Goal: Task Accomplishment & Management: Manage account settings

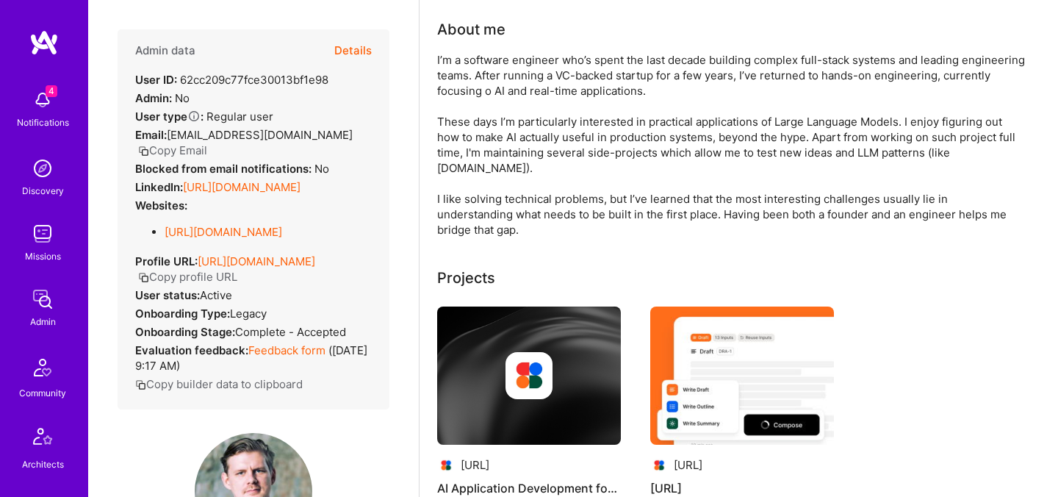
scroll to position [151, 0]
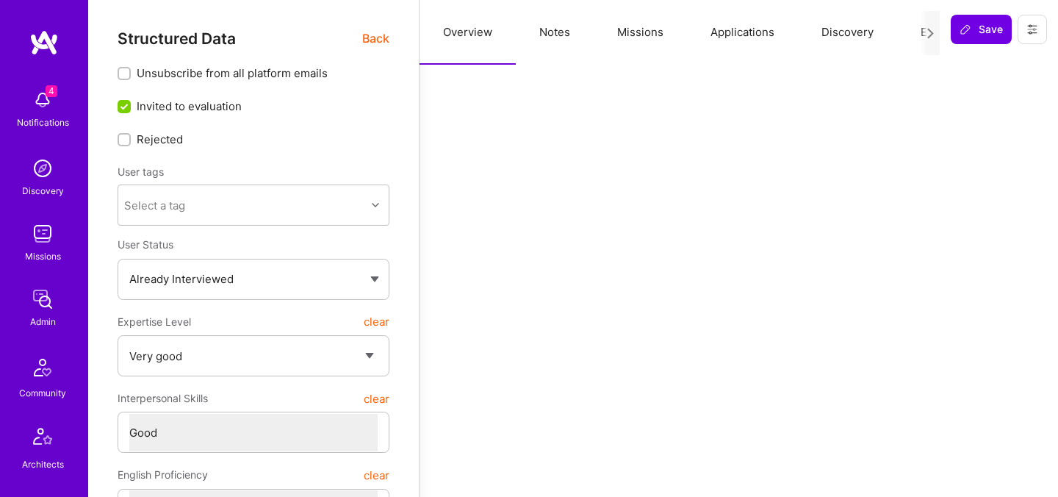
select select "5"
select select "4"
select select "6"
select select "PT"
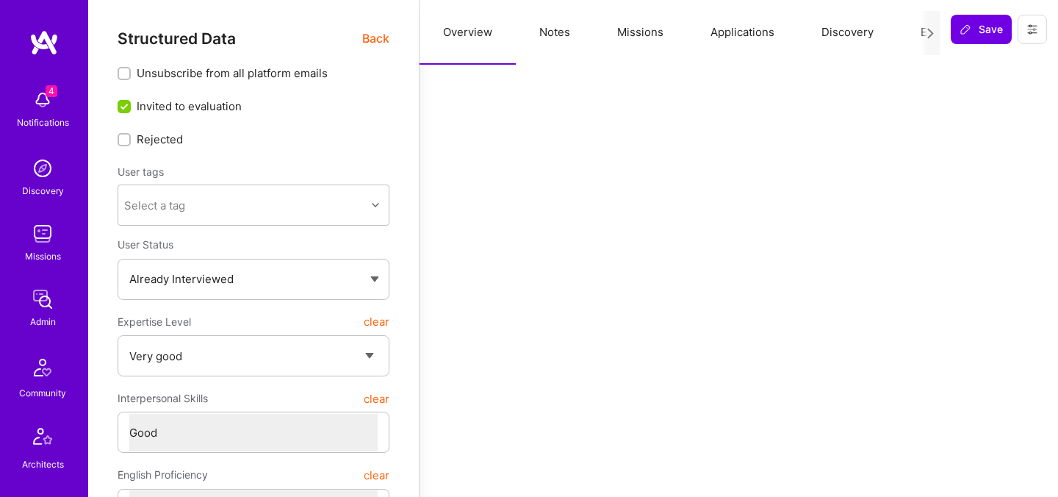
select select "Right Now"
click at [364, 37] on span "Back" at bounding box center [375, 38] width 27 height 18
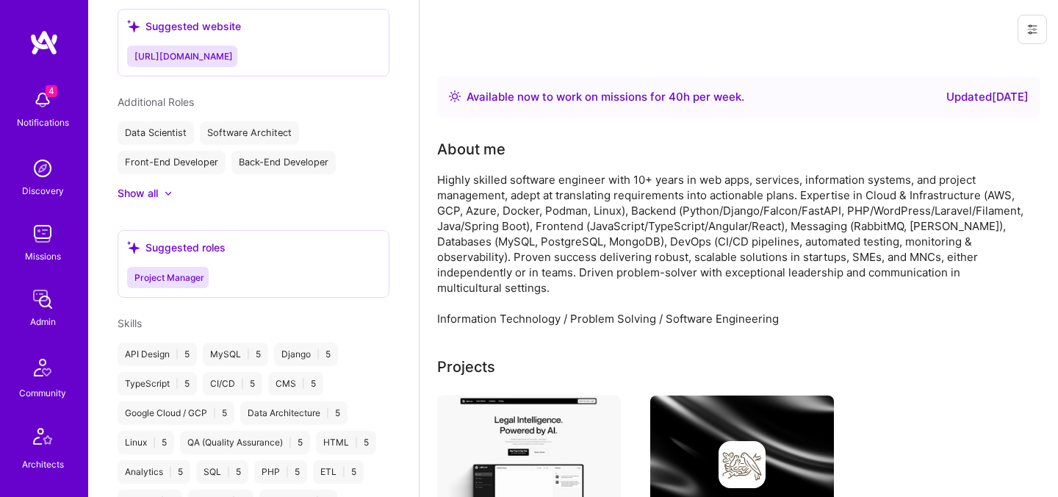
scroll to position [1131, 0]
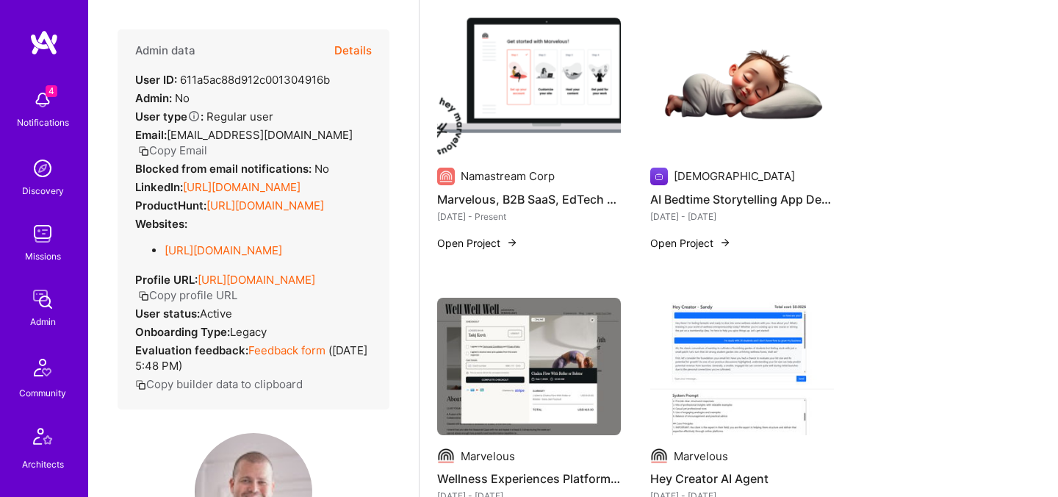
click at [355, 49] on button "Details" at bounding box center [352, 50] width 37 height 43
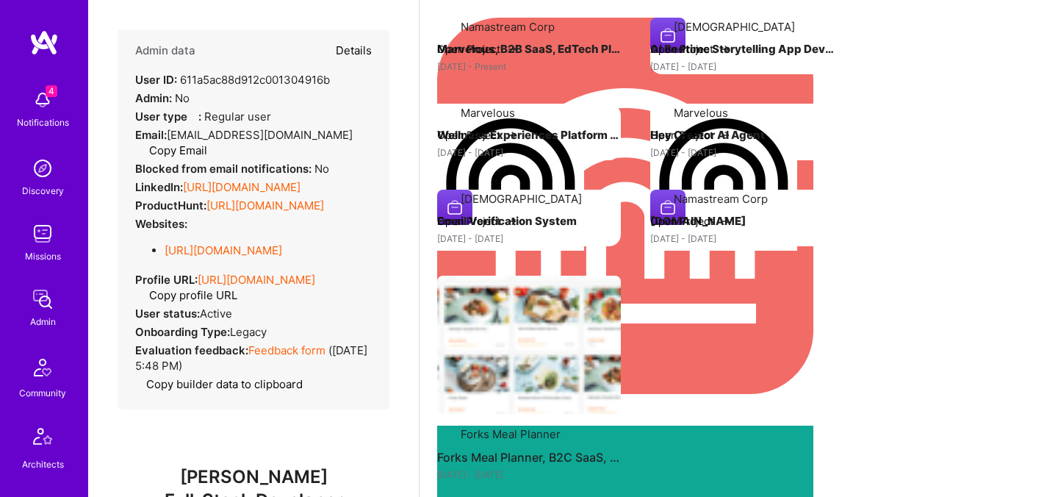
type textarea "x"
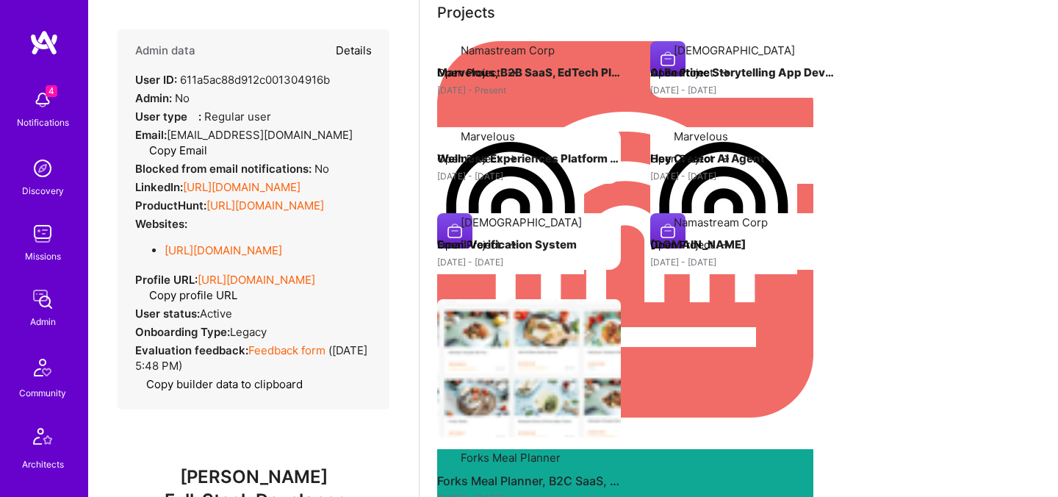
select select "7"
select select "4"
select select "7"
select select "SI"
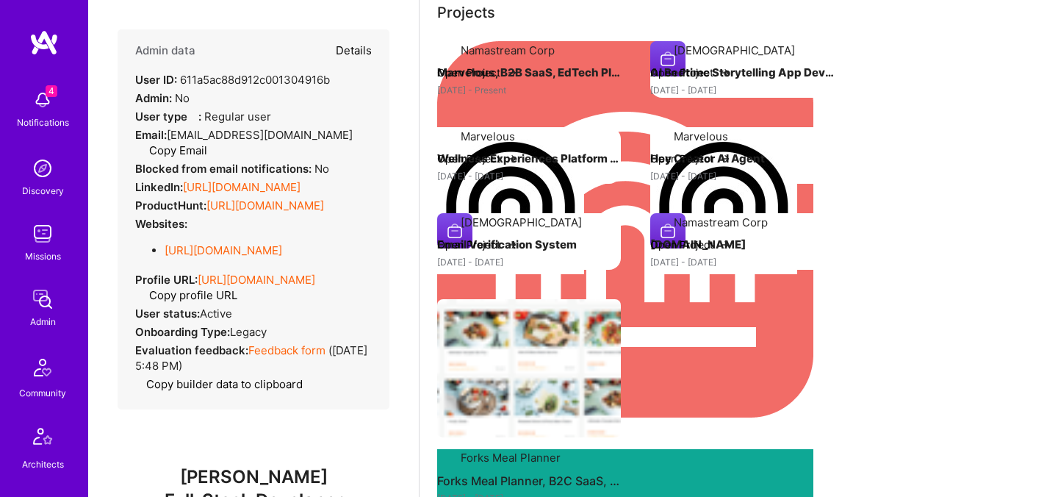
select select "Right Now"
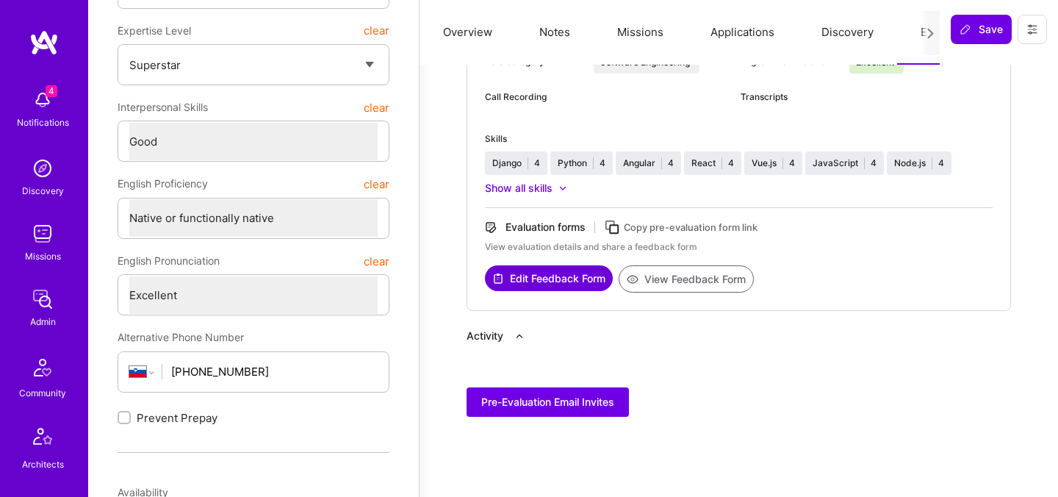
scroll to position [0, 0]
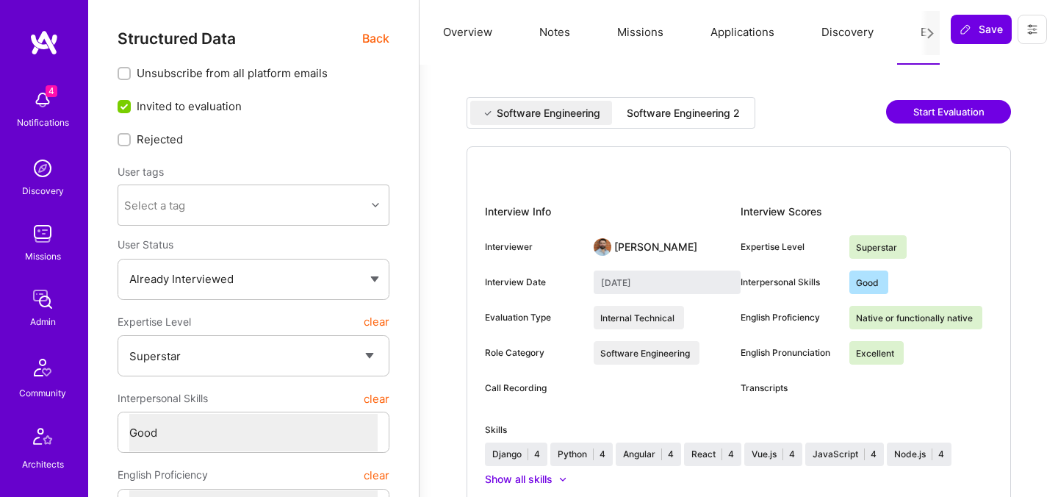
click at [710, 115] on div "Software Engineering 2" at bounding box center [683, 113] width 113 height 15
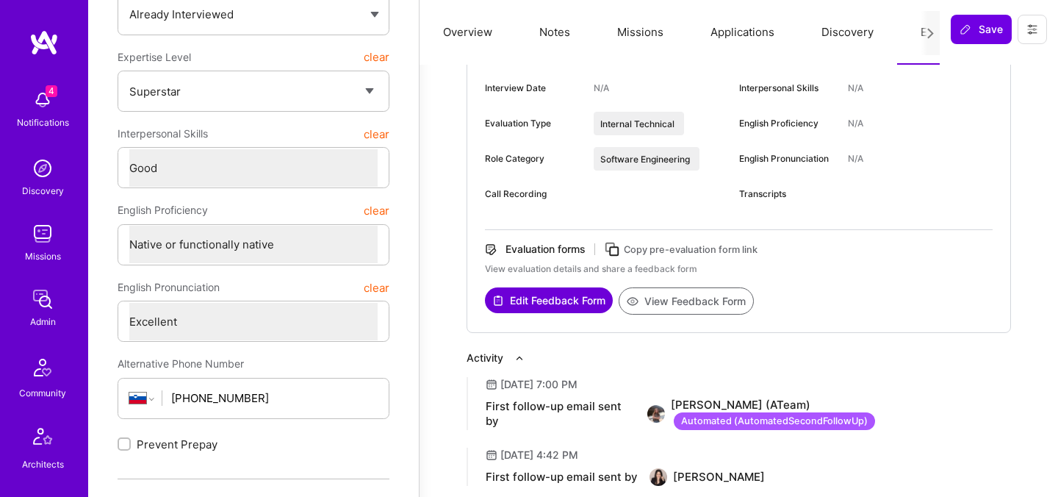
scroll to position [271, 0]
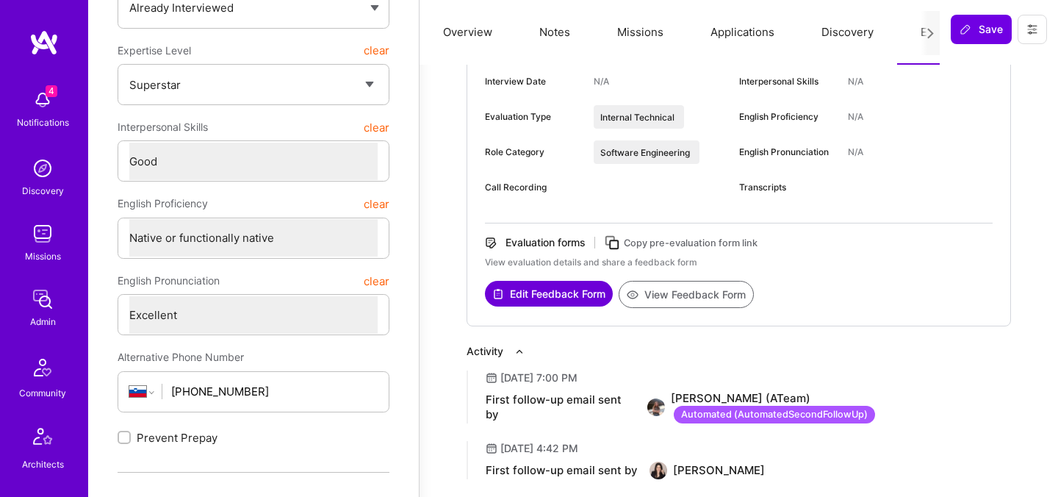
click at [686, 293] on button "View Feedback Form" at bounding box center [686, 294] width 135 height 27
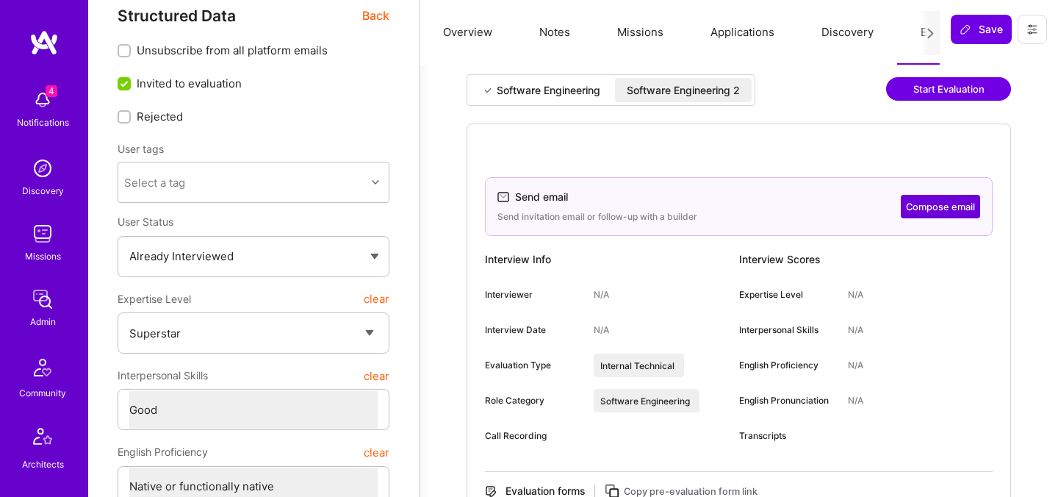
scroll to position [5, 0]
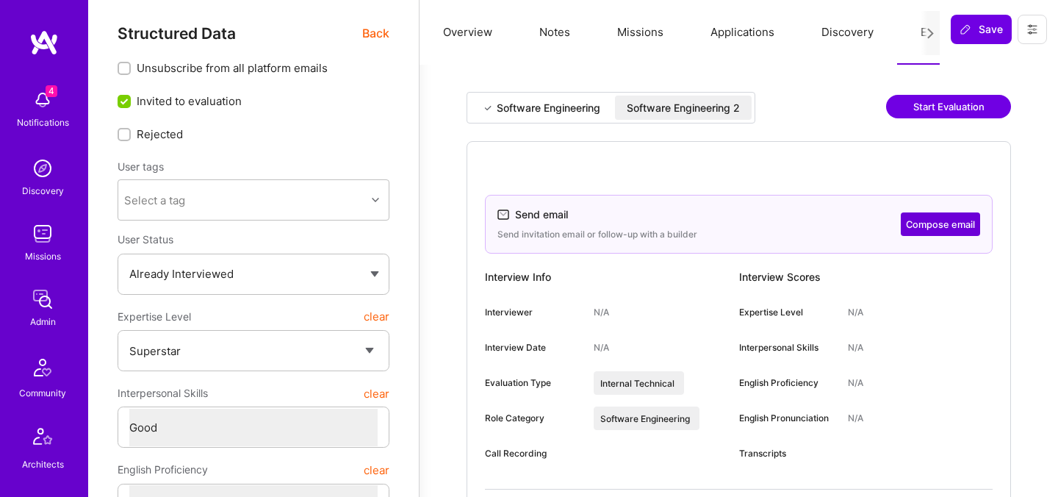
click at [567, 111] on div "Software Engineering" at bounding box center [549, 108] width 104 height 15
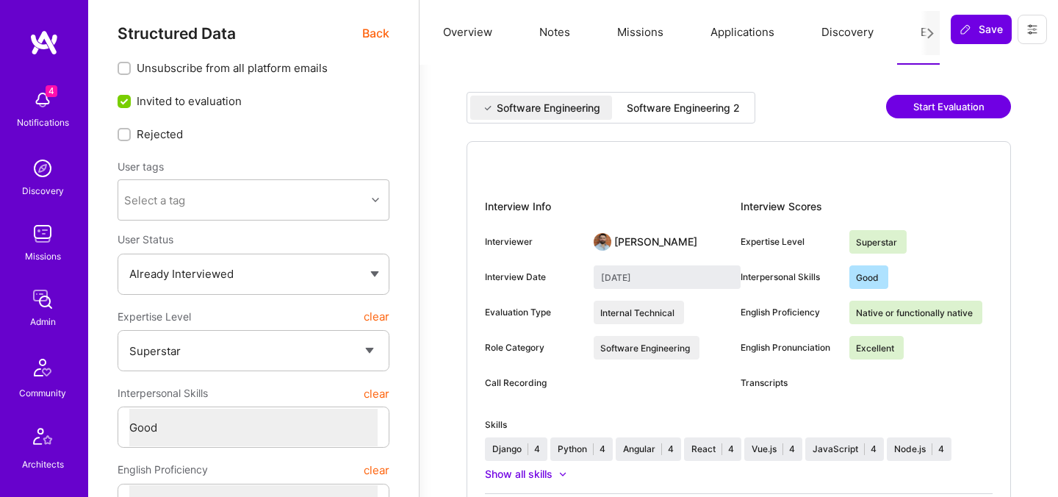
click at [653, 104] on div "Software Engineering 2" at bounding box center [683, 108] width 113 height 15
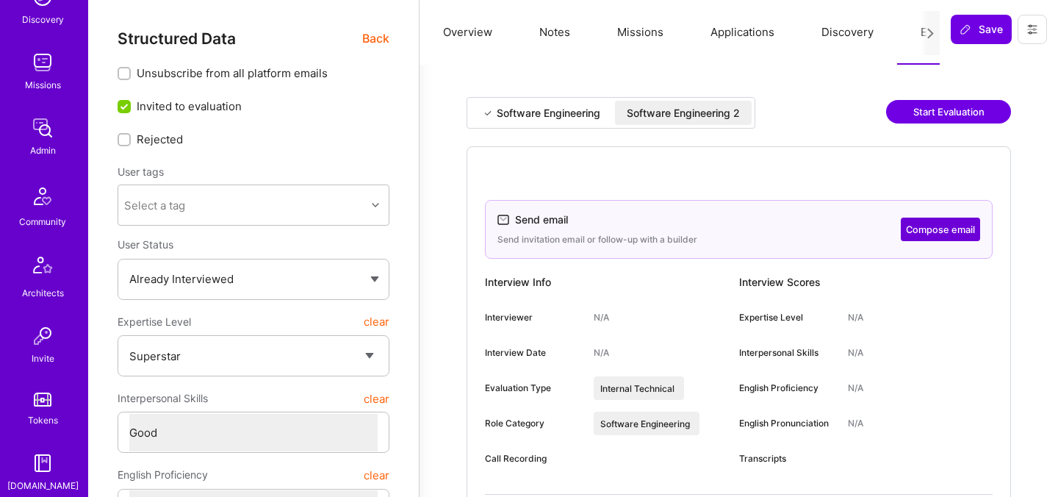
scroll to position [441, 0]
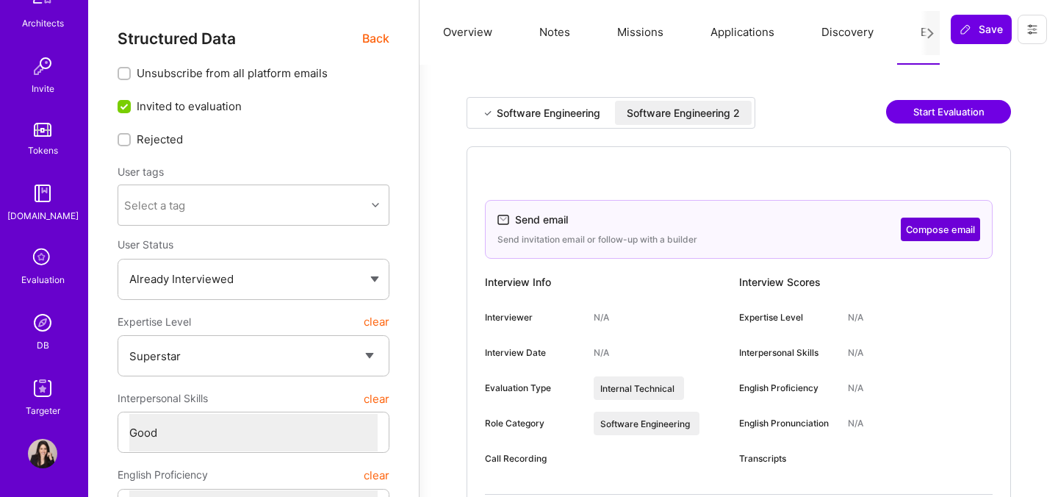
click at [42, 266] on icon at bounding box center [43, 258] width 28 height 28
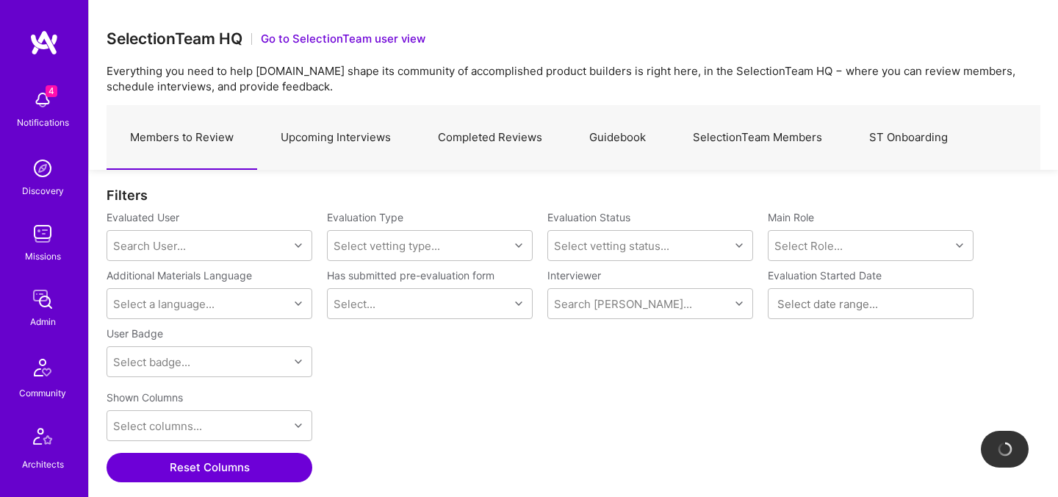
click at [339, 137] on link "Upcoming Interviews" at bounding box center [335, 138] width 157 height 64
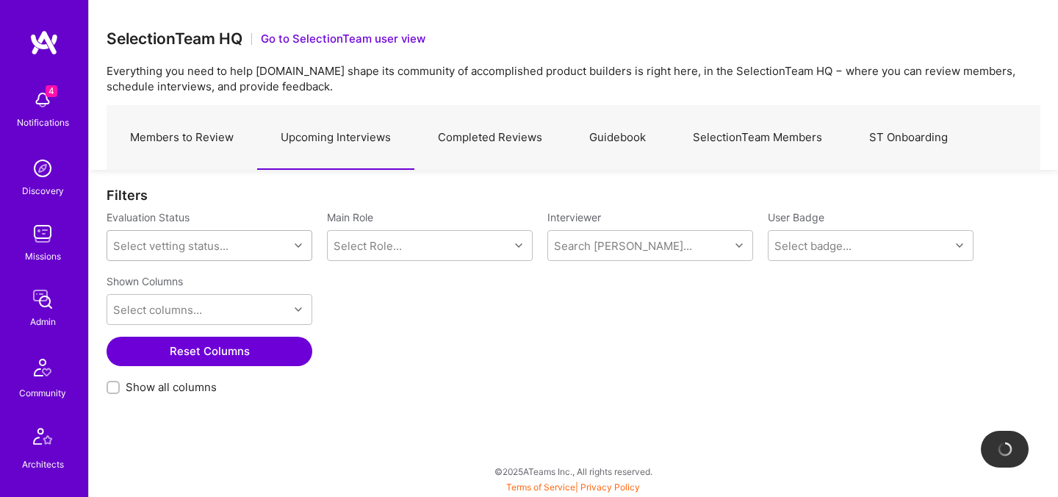
click at [260, 244] on div "Select vetting status..." at bounding box center [198, 245] width 182 height 29
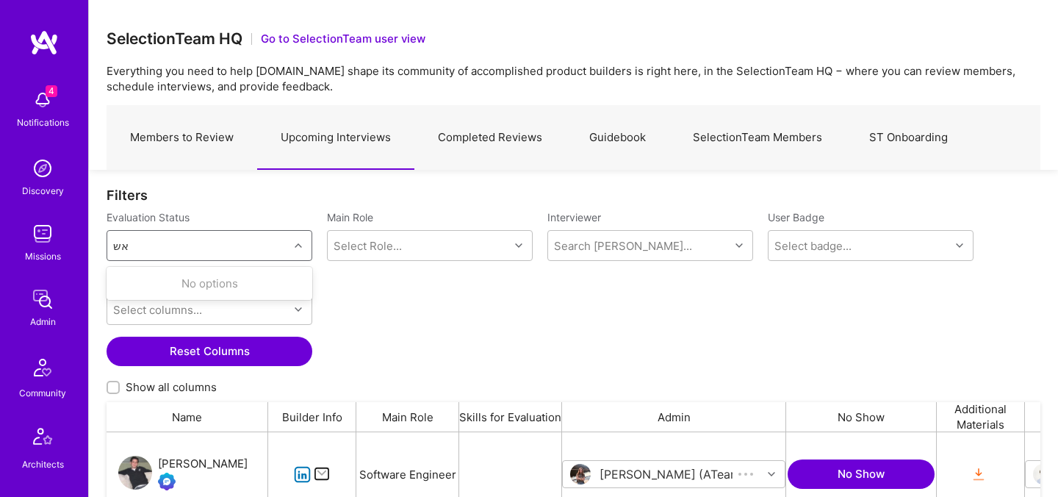
scroll to position [342, 934]
type input "אשגקח"
click at [233, 244] on div "Select vetting status..." at bounding box center [198, 245] width 182 height 29
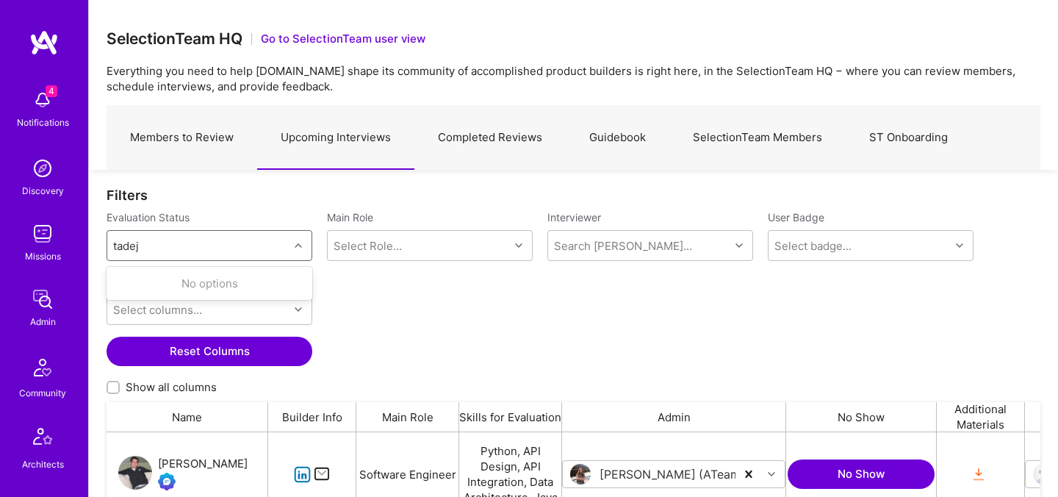
type input "tadej"
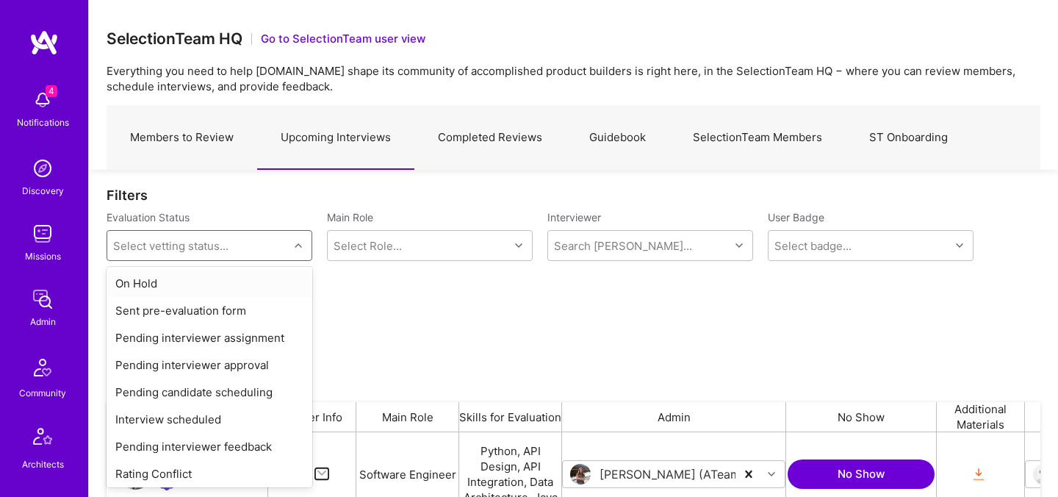
click at [227, 237] on div "Select vetting status..." at bounding box center [198, 245] width 182 height 29
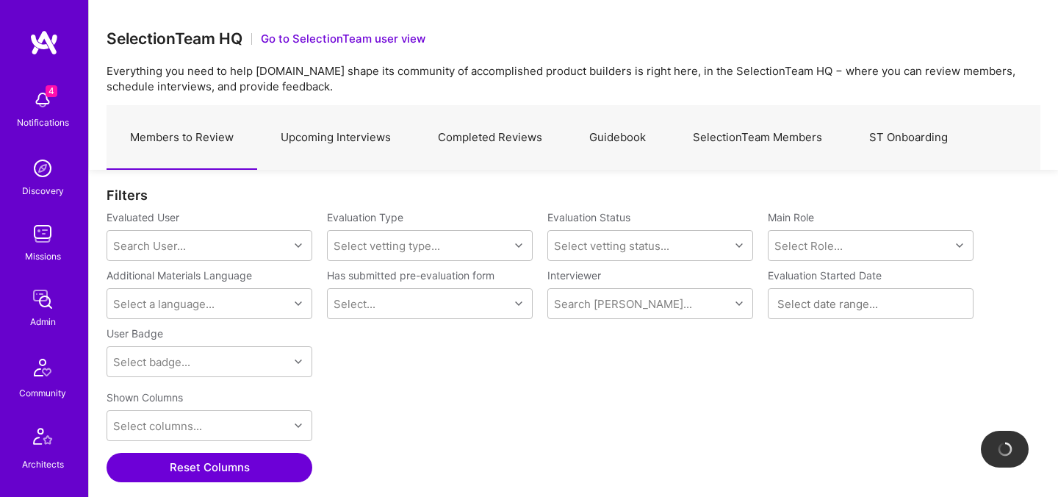
click at [316, 146] on link "Upcoming Interviews" at bounding box center [335, 138] width 157 height 64
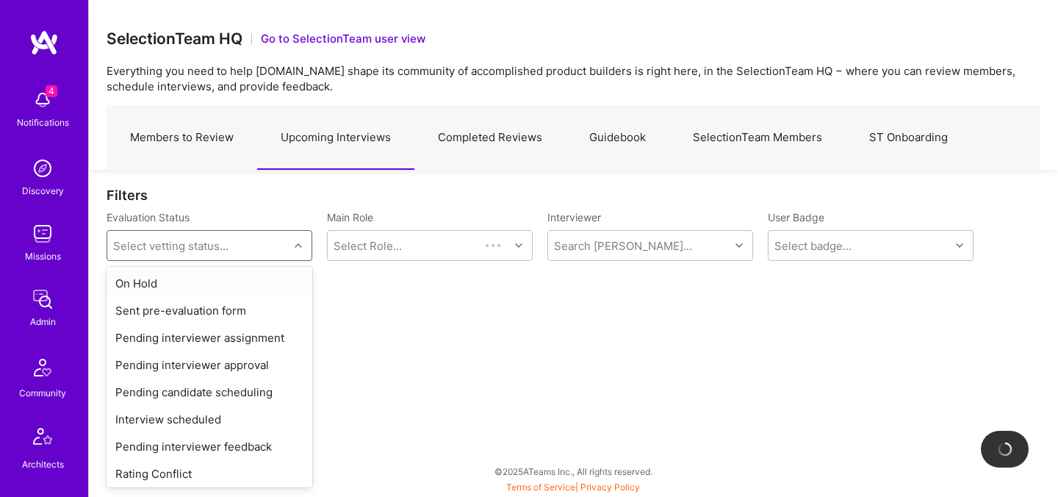
click at [246, 240] on div "Select vetting status..." at bounding box center [198, 245] width 182 height 29
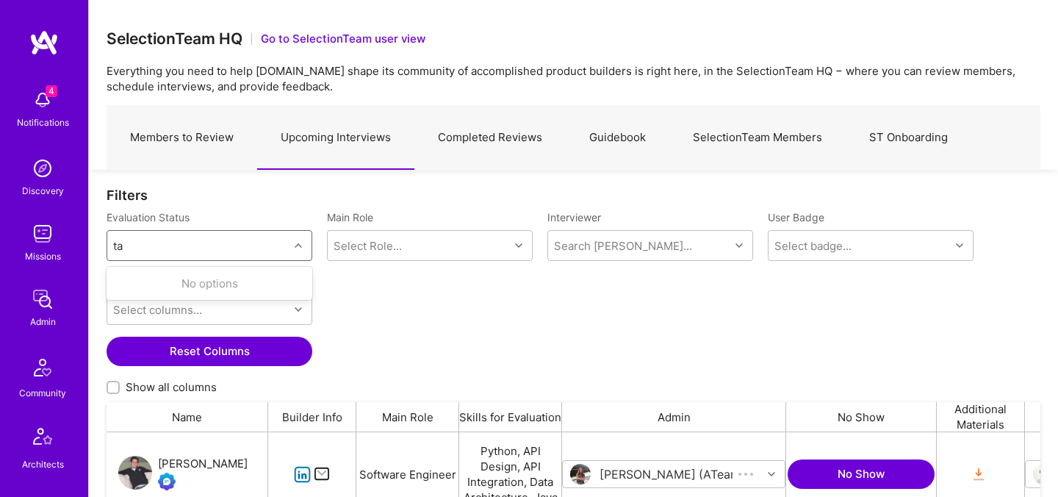
scroll to position [342, 934]
type input "tadej"
click at [178, 241] on div "Select vetting status..." at bounding box center [198, 245] width 182 height 29
click at [178, 241] on div "Select vetting status..." at bounding box center [170, 245] width 115 height 15
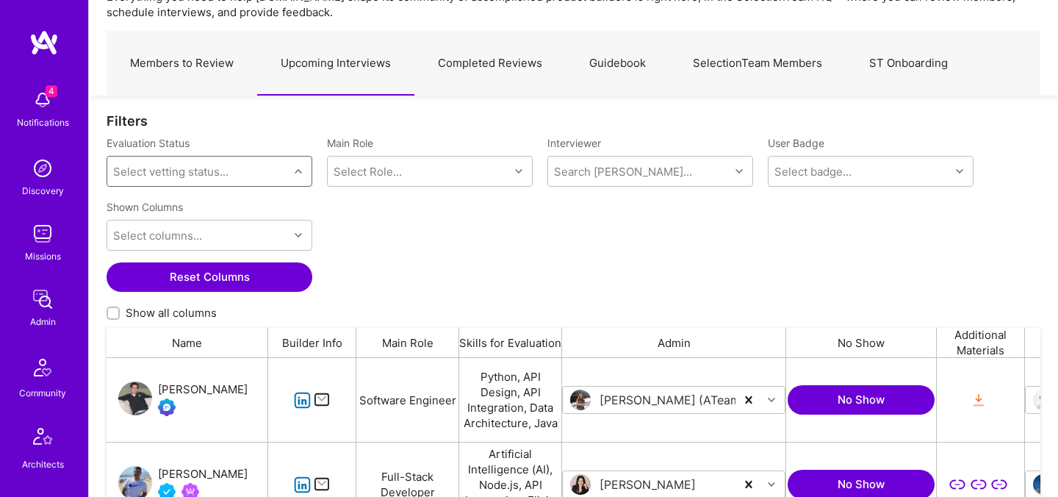
scroll to position [68, 0]
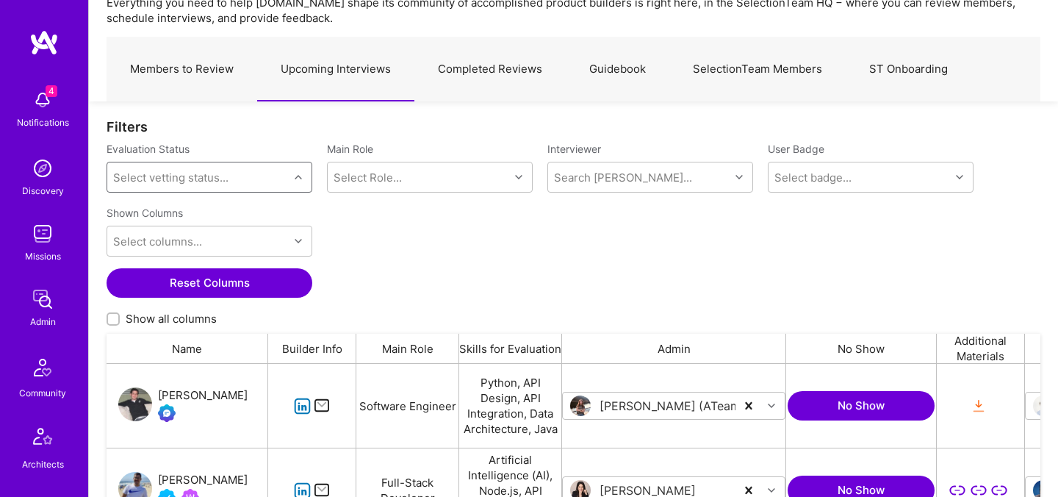
click at [242, 176] on div "Select vetting status..." at bounding box center [198, 176] width 182 height 29
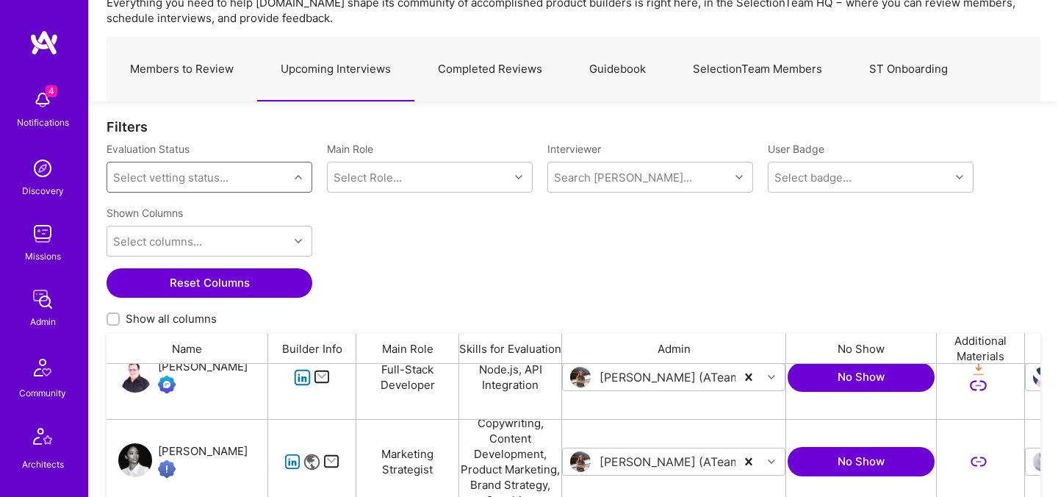
scroll to position [288, 0]
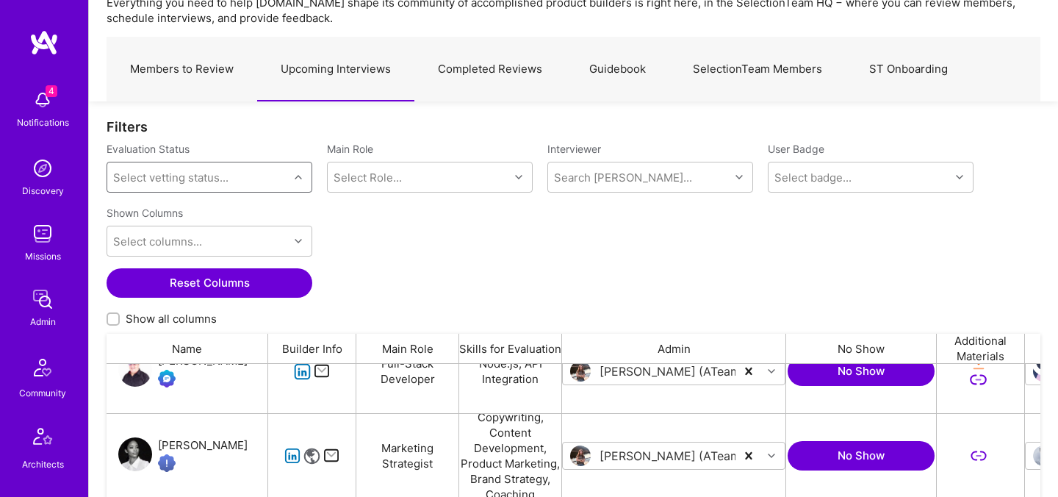
click at [345, 298] on div "Shown Columns Select columns... Reset Columns Show all columns" at bounding box center [574, 267] width 934 height 134
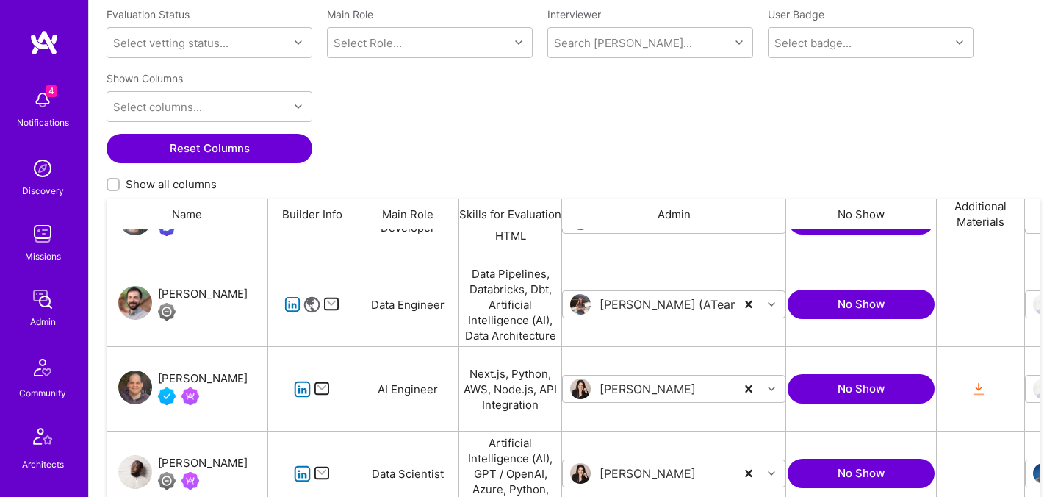
scroll to position [1274, 0]
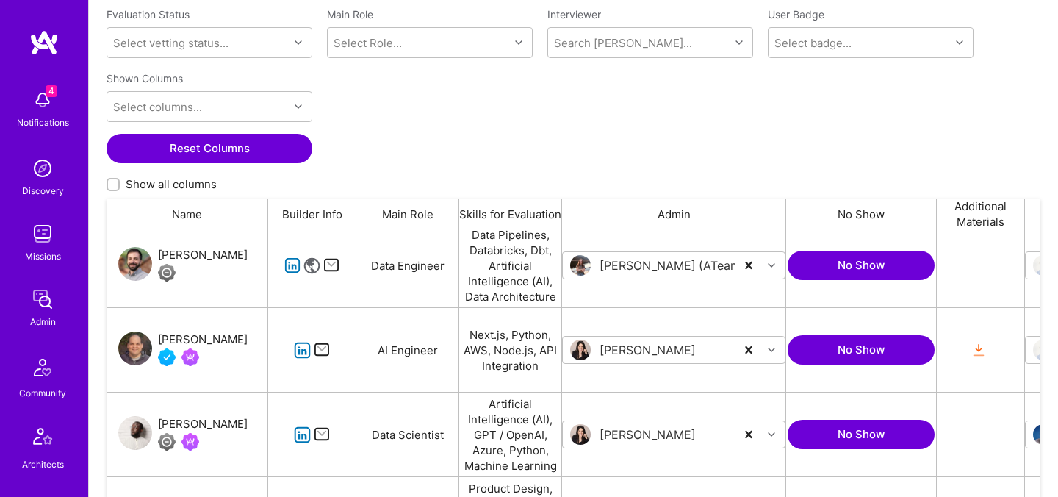
click at [237, 281] on div "[PERSON_NAME]" at bounding box center [188, 265] width 162 height 84
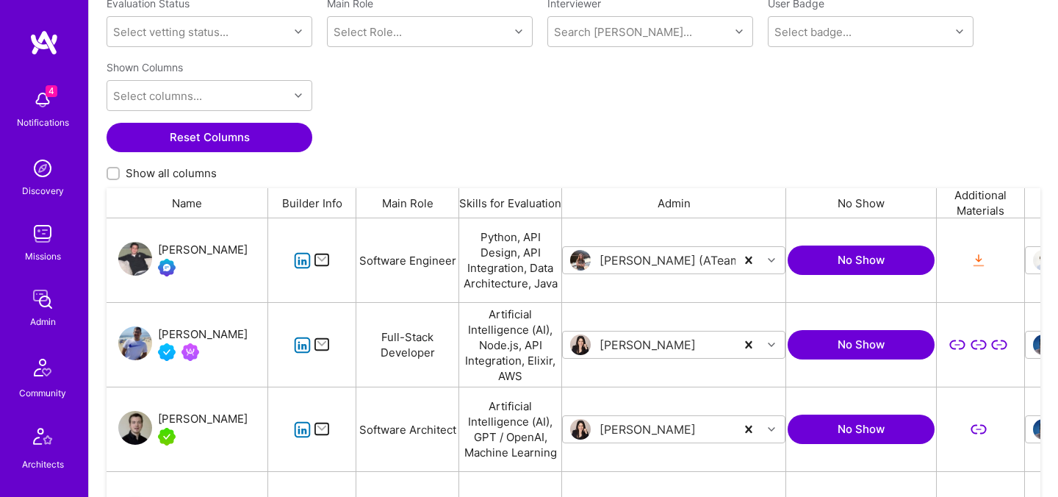
scroll to position [0, 0]
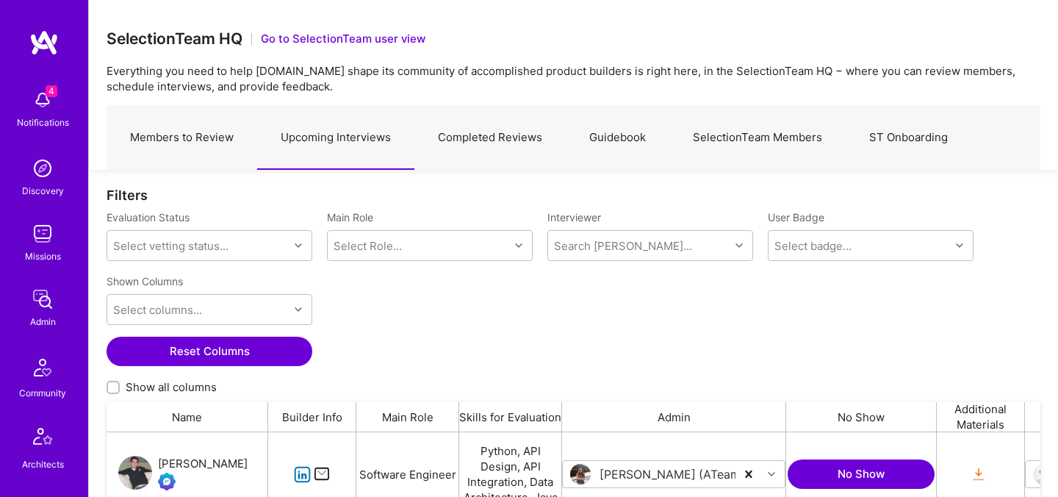
click at [173, 138] on link "Members to Review" at bounding box center [182, 138] width 151 height 64
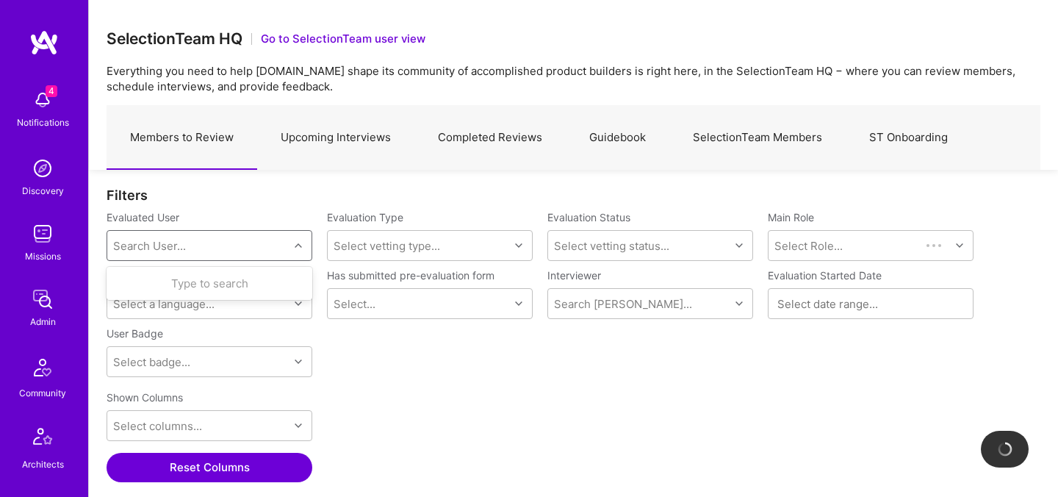
click at [177, 248] on div "Search User..." at bounding box center [149, 245] width 73 height 15
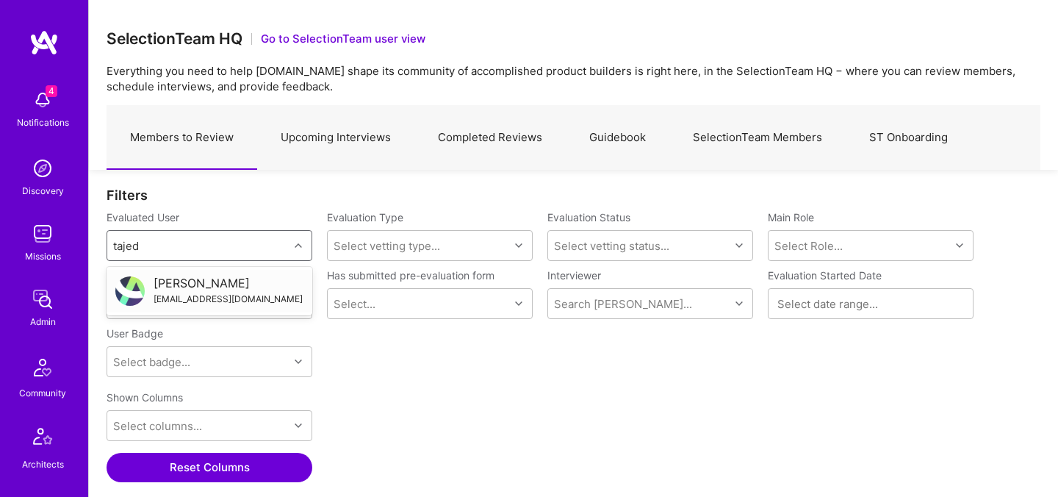
type input "tajed"
type input "tadej"
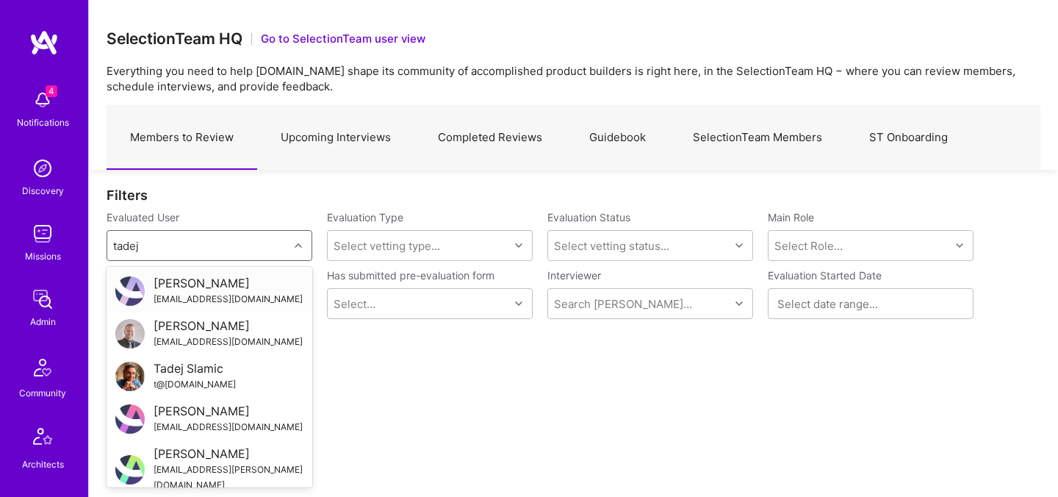
click at [180, 283] on div "[PERSON_NAME]" at bounding box center [228, 283] width 149 height 15
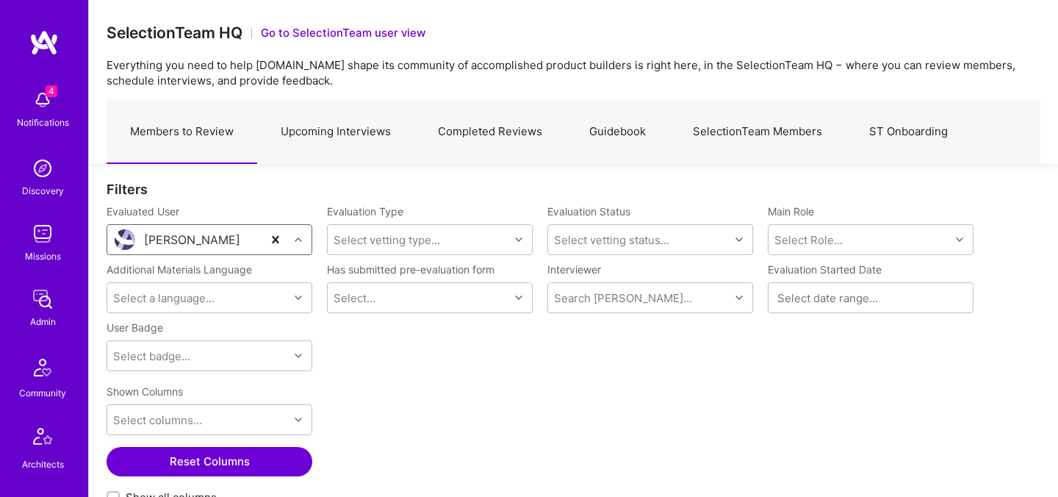
scroll to position [72, 0]
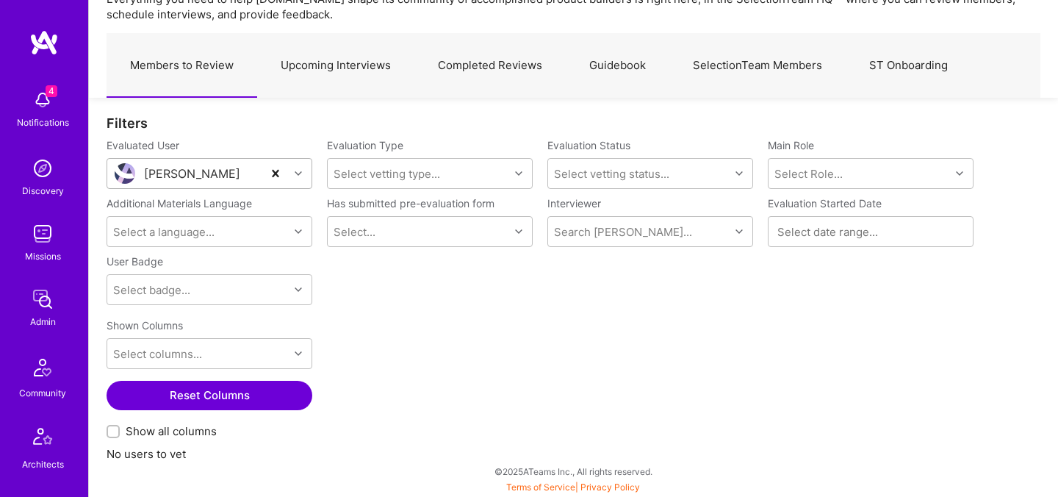
click at [366, 67] on link "Upcoming Interviews" at bounding box center [335, 66] width 157 height 64
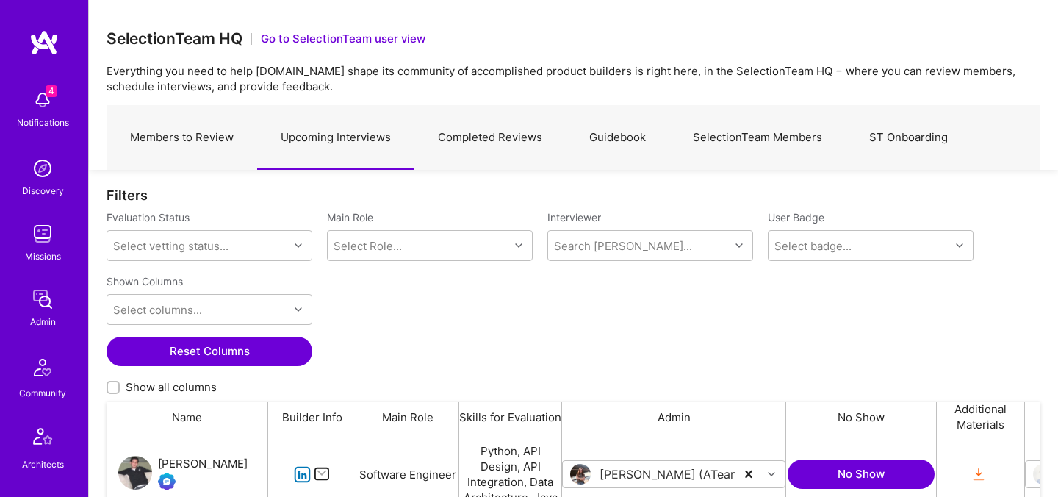
scroll to position [1, 1]
click at [609, 249] on div "Search [PERSON_NAME]..." at bounding box center [623, 245] width 138 height 15
click at [250, 255] on div "Select vetting status..." at bounding box center [198, 245] width 182 height 29
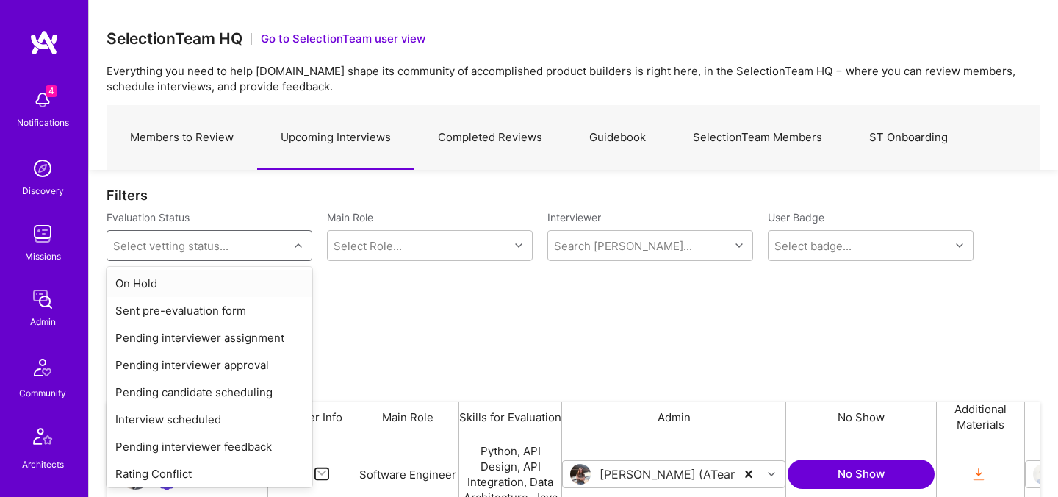
click at [227, 285] on div "On Hold" at bounding box center [210, 283] width 206 height 27
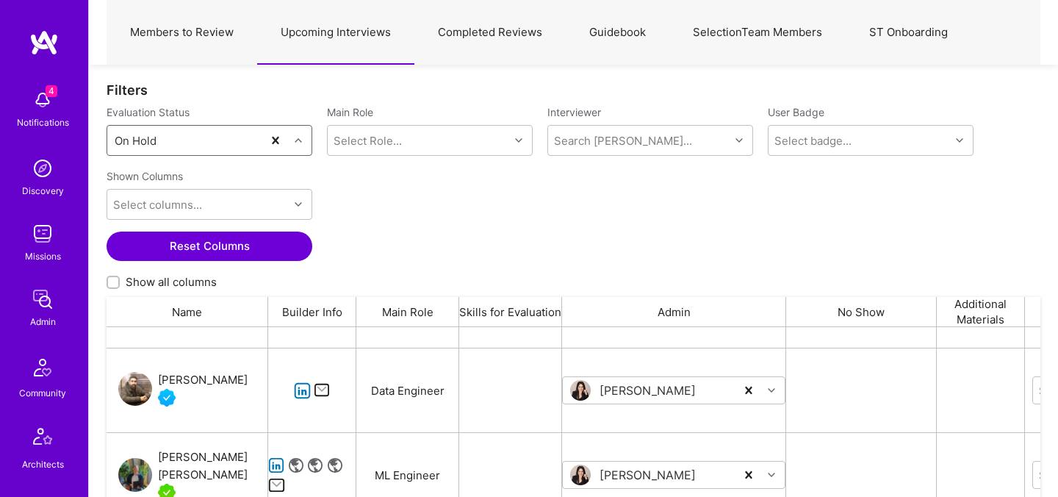
scroll to position [71, 0]
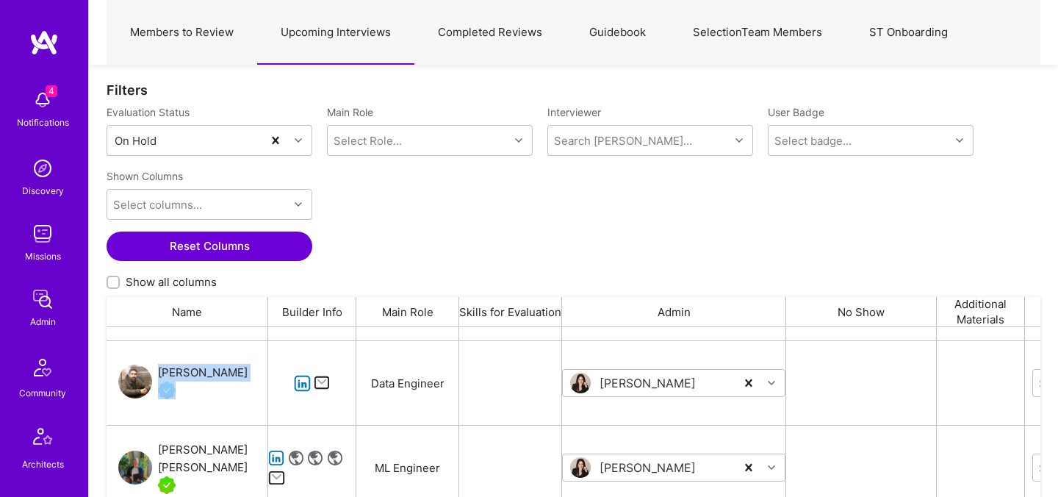
drag, startPoint x: 254, startPoint y: 374, endPoint x: 160, endPoint y: 372, distance: 93.4
click at [160, 372] on div "[PERSON_NAME]" at bounding box center [188, 383] width 162 height 84
copy div "[PERSON_NAME]"
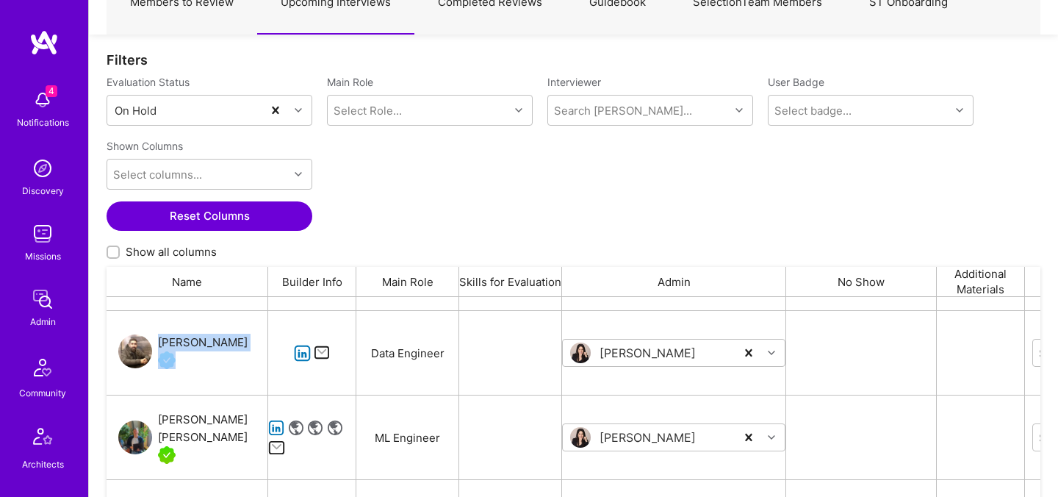
scroll to position [146, 0]
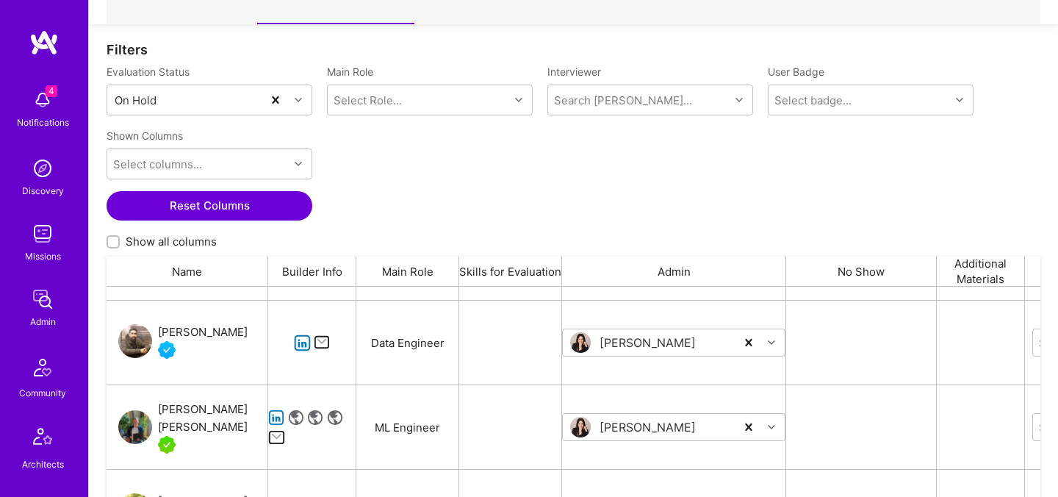
click at [475, 218] on div "Shown Columns Select columns... Reset Columns Show all columns" at bounding box center [574, 190] width 934 height 134
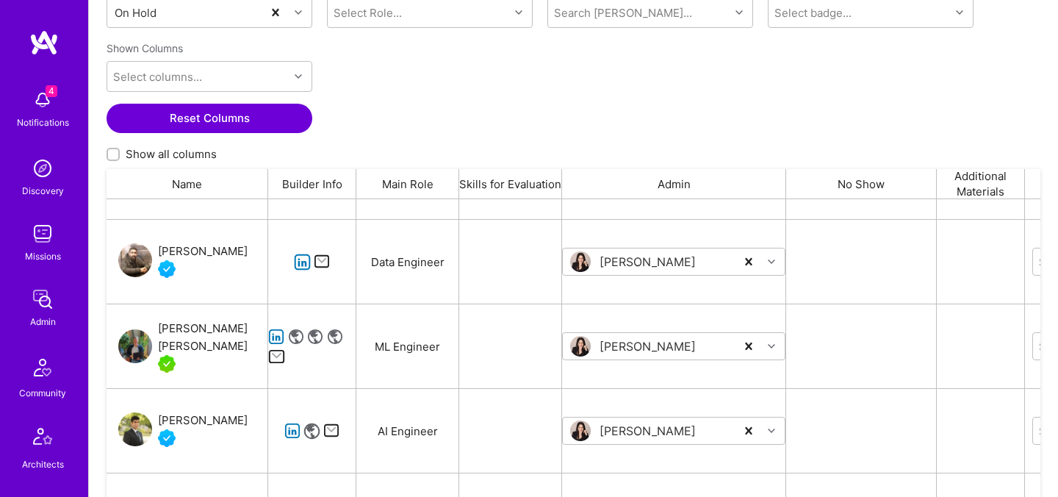
scroll to position [51, 0]
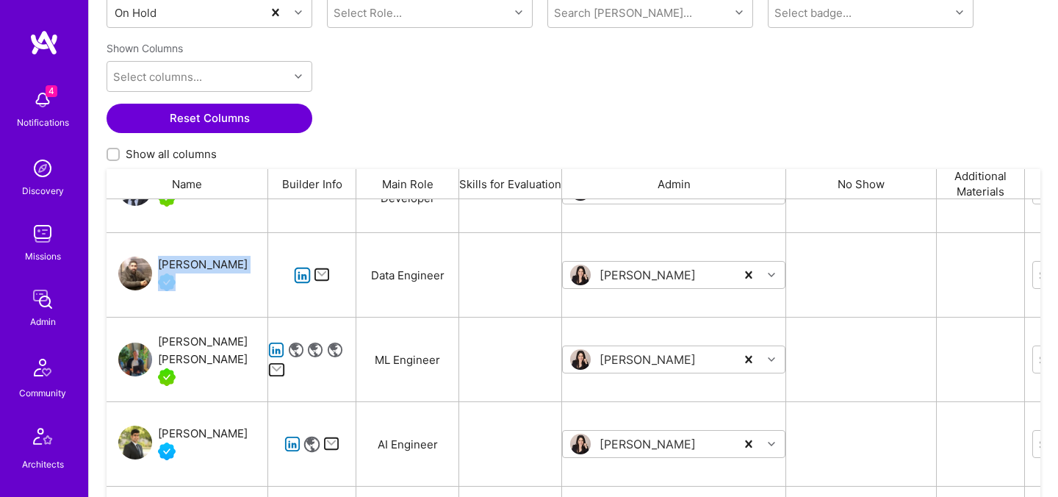
drag, startPoint x: 249, startPoint y: 264, endPoint x: 159, endPoint y: 262, distance: 90.4
click at [159, 262] on div "[PERSON_NAME]" at bounding box center [188, 275] width 162 height 84
copy div "[PERSON_NAME]"
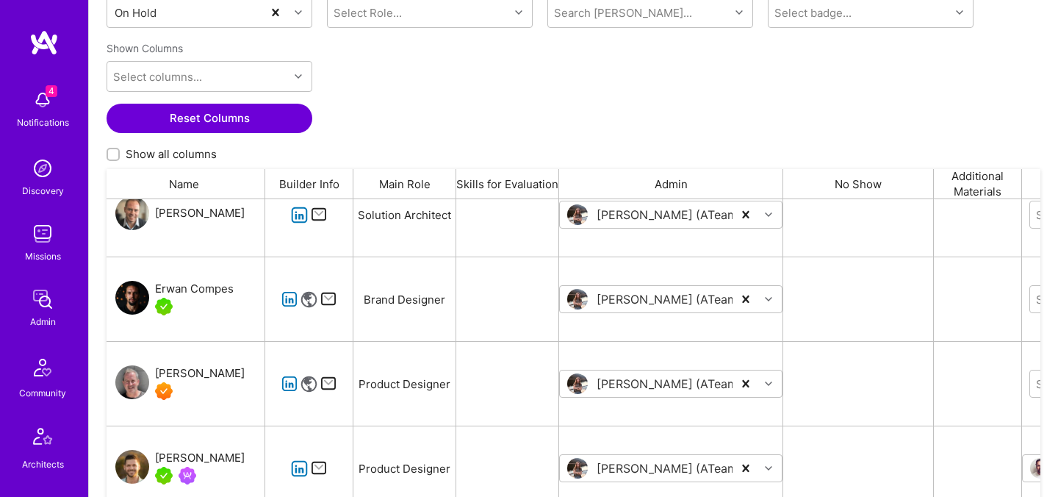
scroll to position [0, 0]
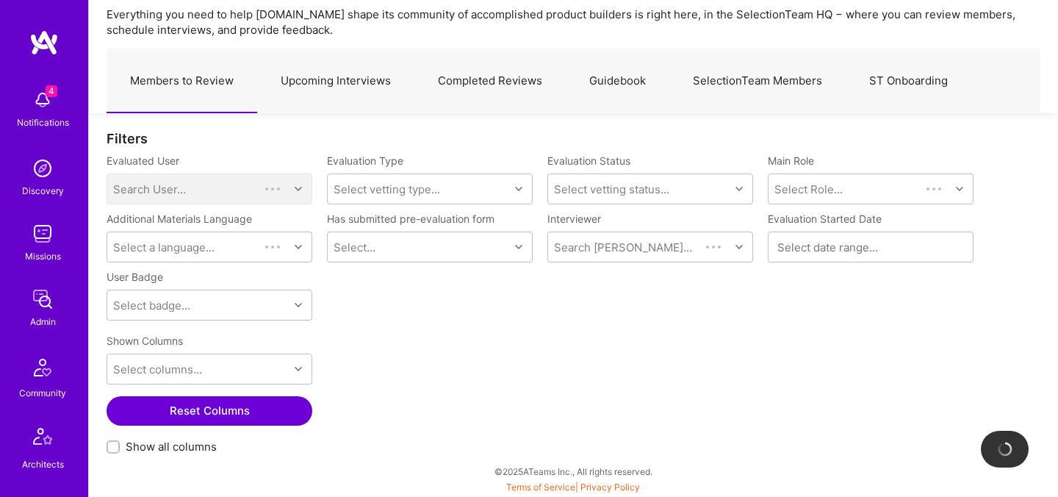
scroll to position [57, 0]
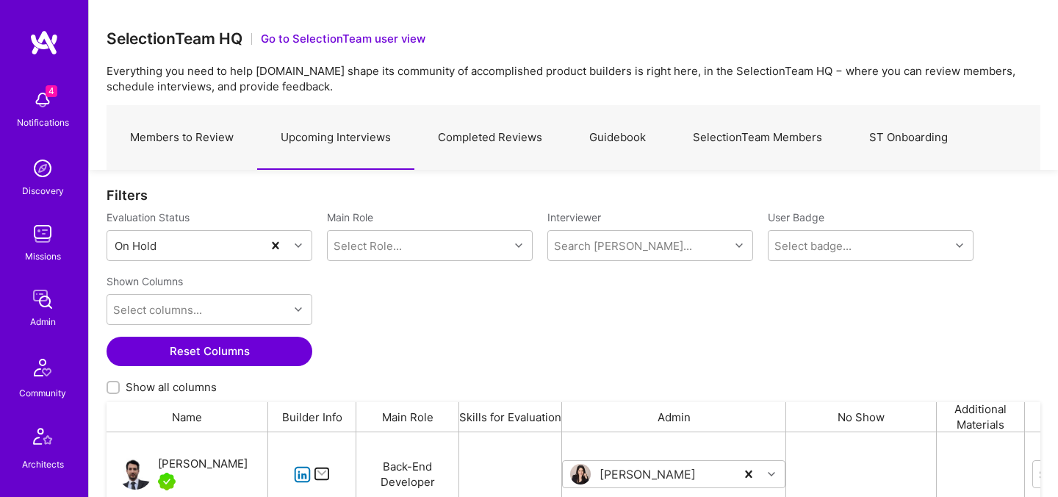
click at [203, 134] on link "Members to Review" at bounding box center [182, 138] width 151 height 64
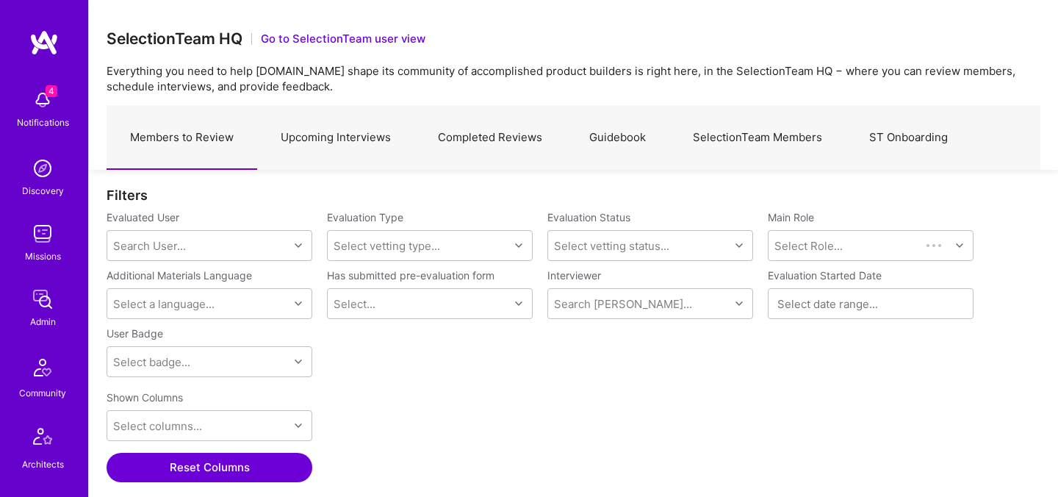
scroll to position [342, 934]
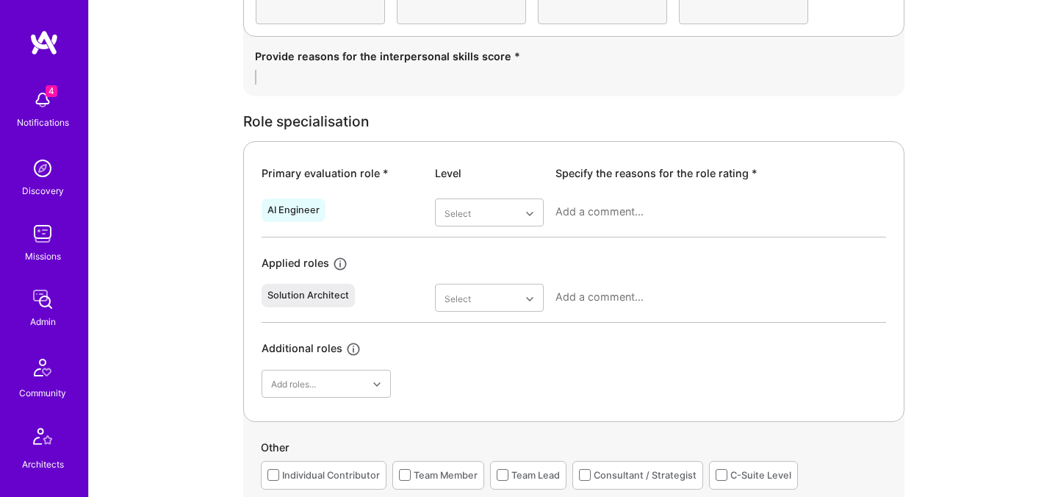
scroll to position [556, 0]
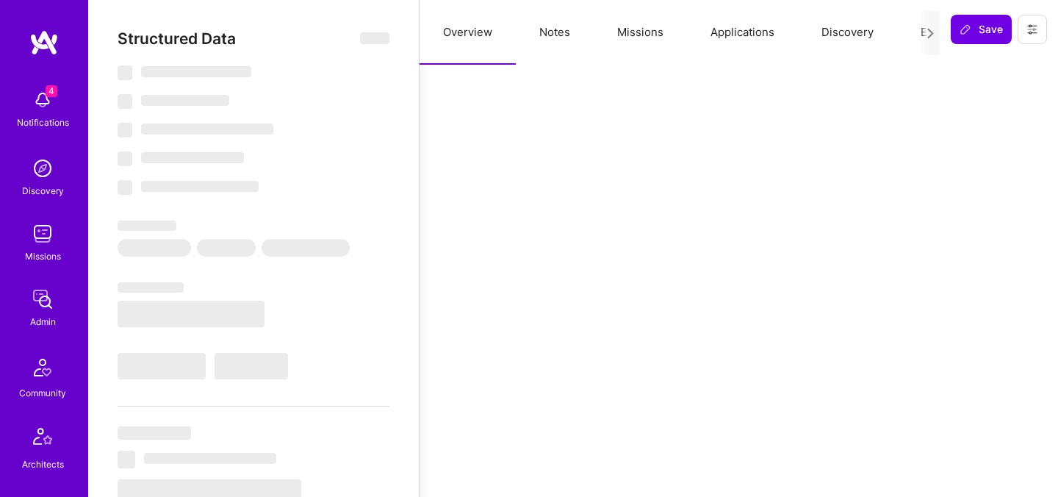
click at [912, 36] on button "Evaluation" at bounding box center [947, 32] width 101 height 65
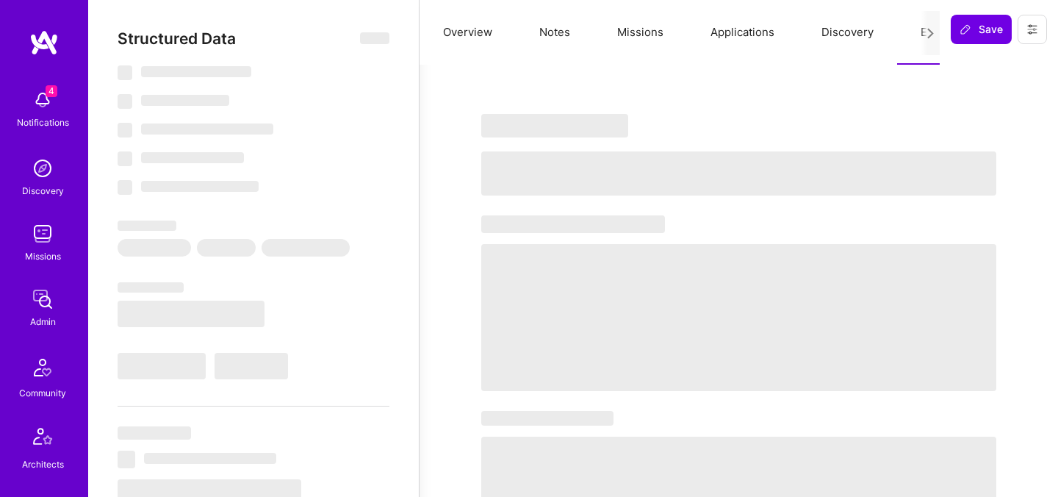
select select "Right Now"
select select "4"
select select "7"
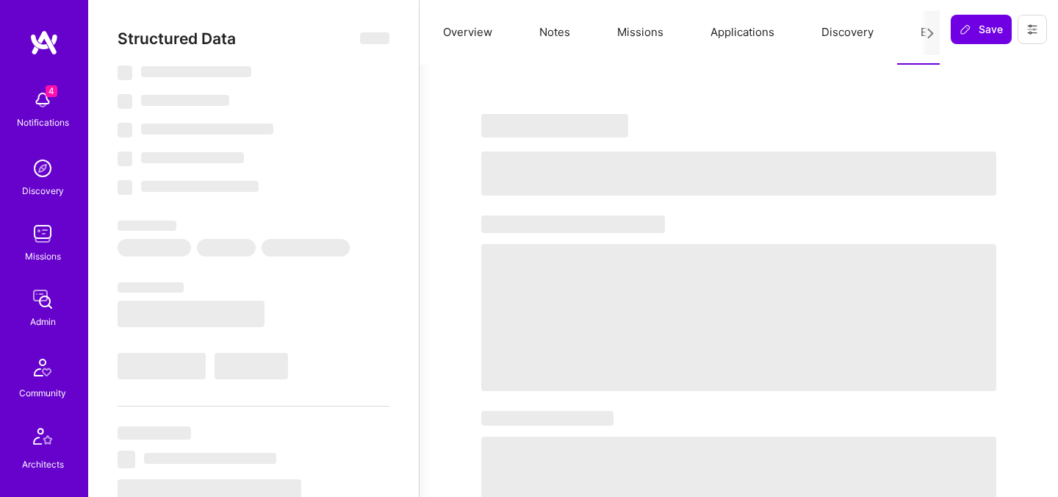
select select "GB"
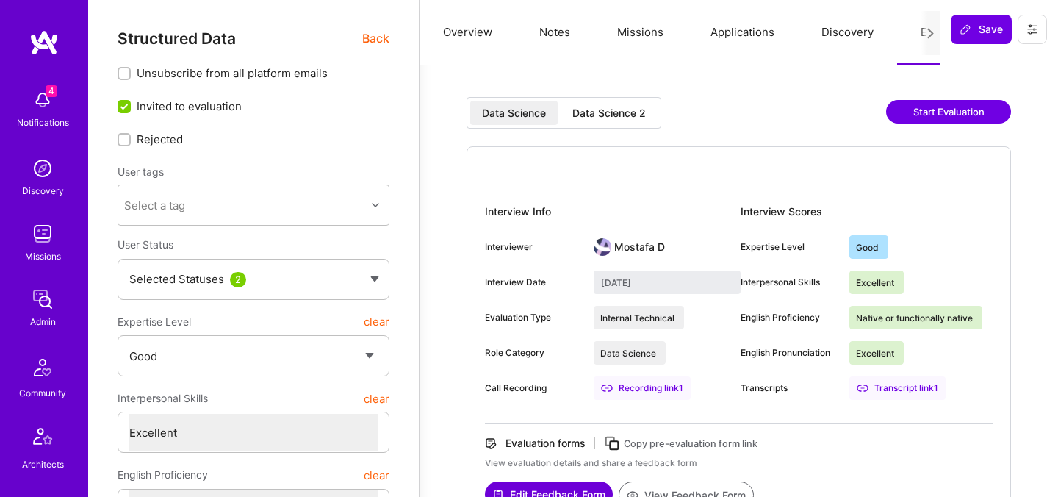
click at [631, 106] on div "Data Science 2" at bounding box center [609, 113] width 73 height 15
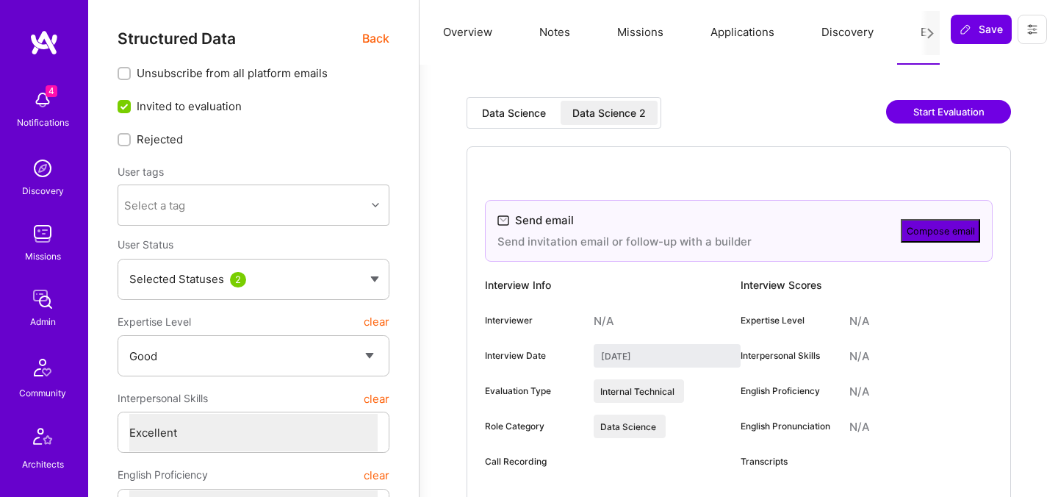
type input "September 11, 2025"
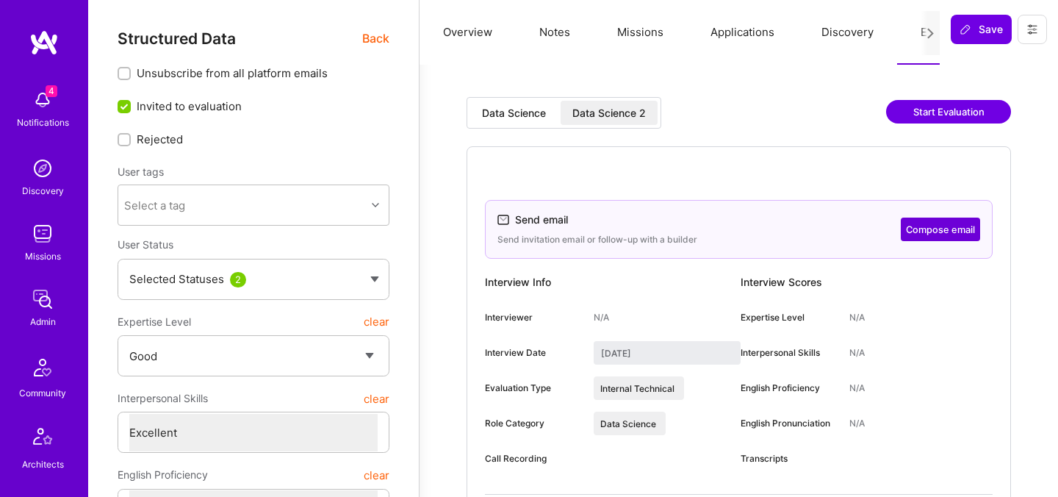
click at [375, 42] on span "Back" at bounding box center [375, 38] width 27 height 18
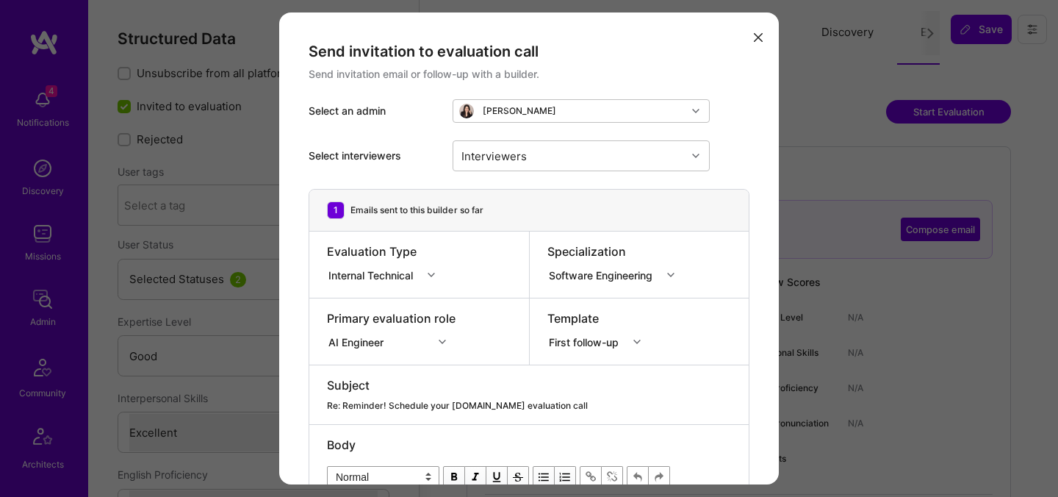
select select "4"
select select "7"
select select "BR"
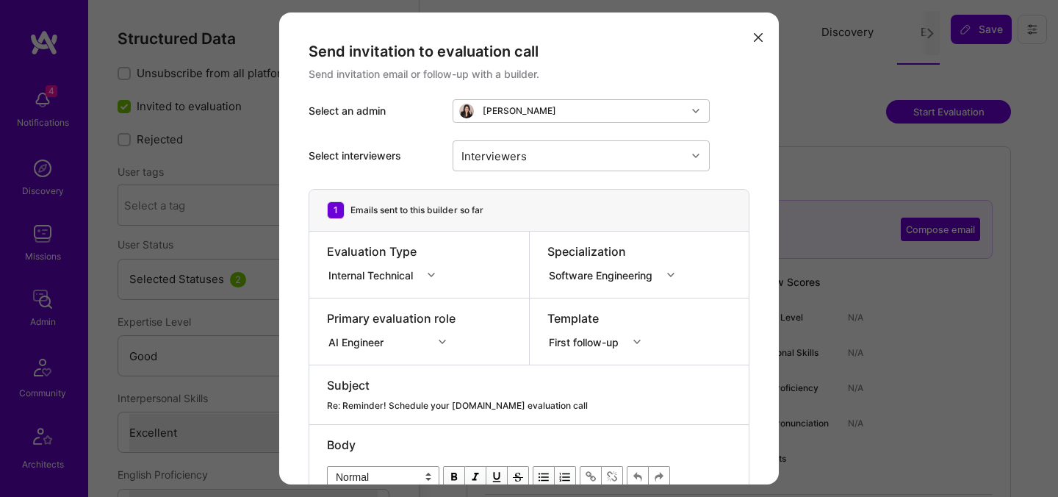
select select "Not Available"
select select "1 Month"
